Goal: Feedback & Contribution: Leave review/rating

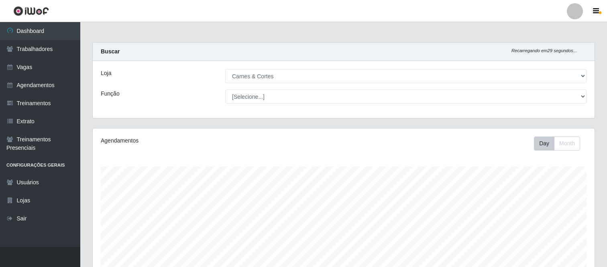
select select "433"
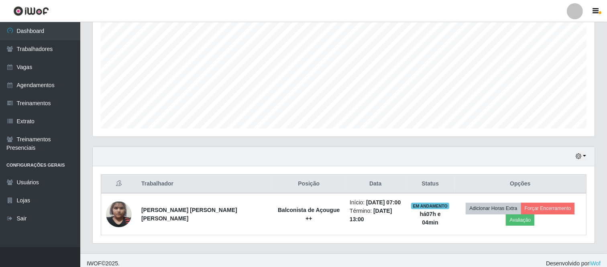
scroll to position [166, 502]
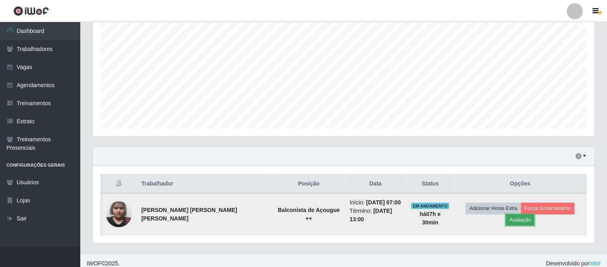
click at [534, 214] on button "Avaliação" at bounding box center [520, 219] width 28 height 11
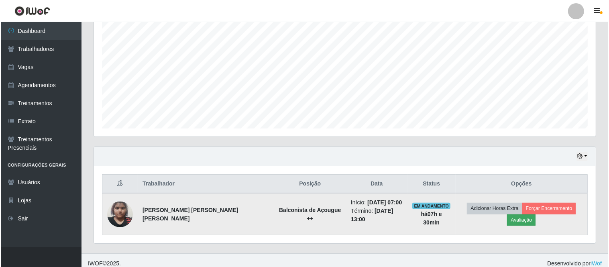
scroll to position [166, 496]
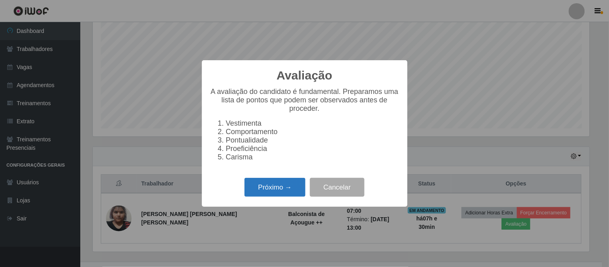
click at [268, 190] on button "Próximo →" at bounding box center [274, 187] width 61 height 19
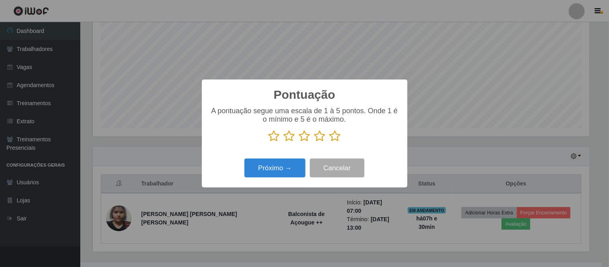
scroll to position [401154, 400824]
click at [307, 137] on icon at bounding box center [304, 136] width 11 height 12
click at [299, 142] on input "radio" at bounding box center [299, 142] width 0 height 0
click at [286, 171] on button "Próximo →" at bounding box center [274, 168] width 61 height 19
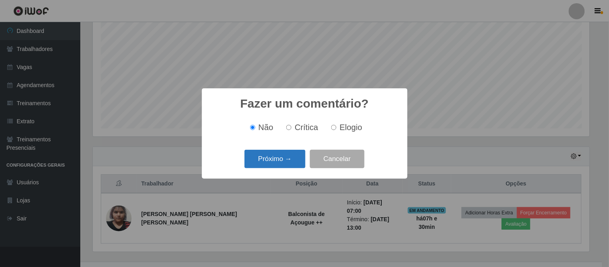
click at [286, 162] on button "Próximo →" at bounding box center [274, 159] width 61 height 19
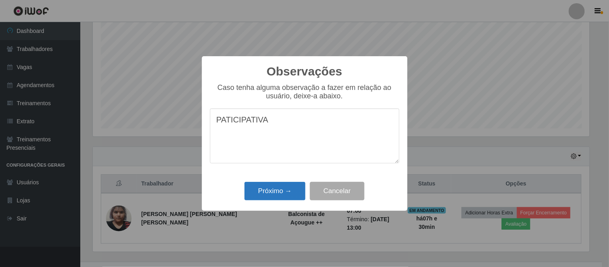
type textarea "PATICIPATIVA"
click at [286, 187] on button "Próximo →" at bounding box center [274, 191] width 61 height 19
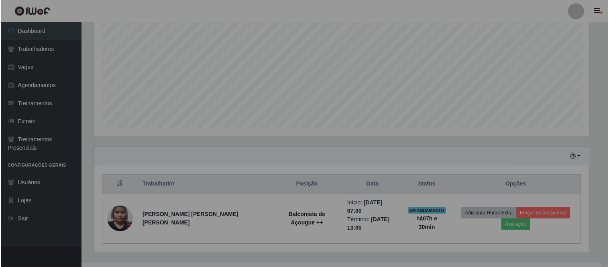
scroll to position [166, 502]
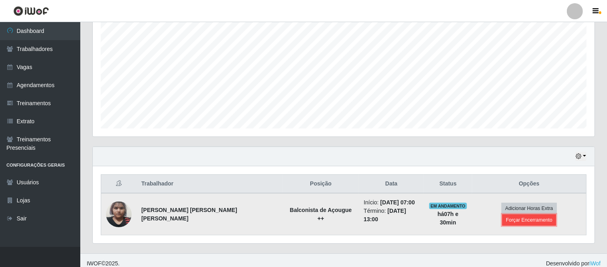
click at [539, 214] on button "Forçar Encerramento" at bounding box center [529, 219] width 54 height 11
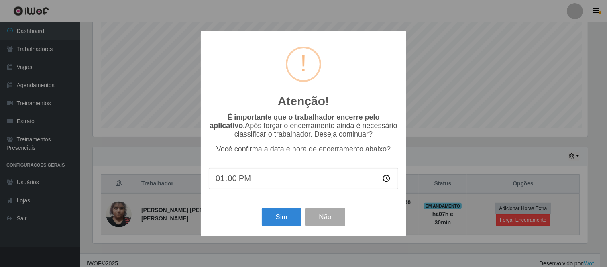
scroll to position [166, 496]
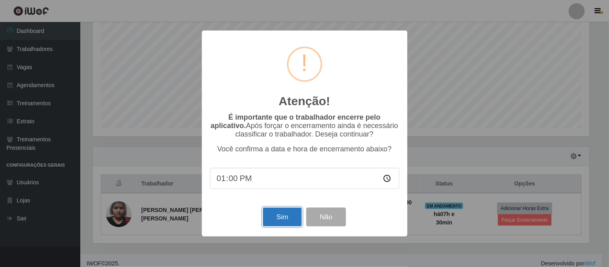
click at [288, 223] on button "Sim" at bounding box center [282, 216] width 39 height 19
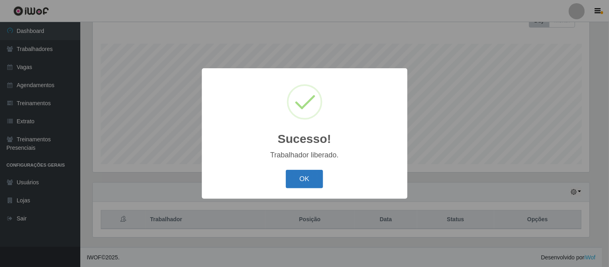
click at [319, 175] on button "OK" at bounding box center [304, 179] width 37 height 19
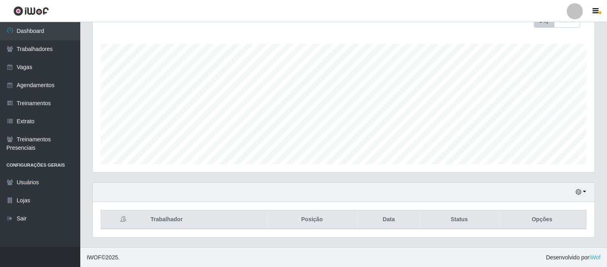
scroll to position [166, 502]
